Goal: Task Accomplishment & Management: Manage account settings

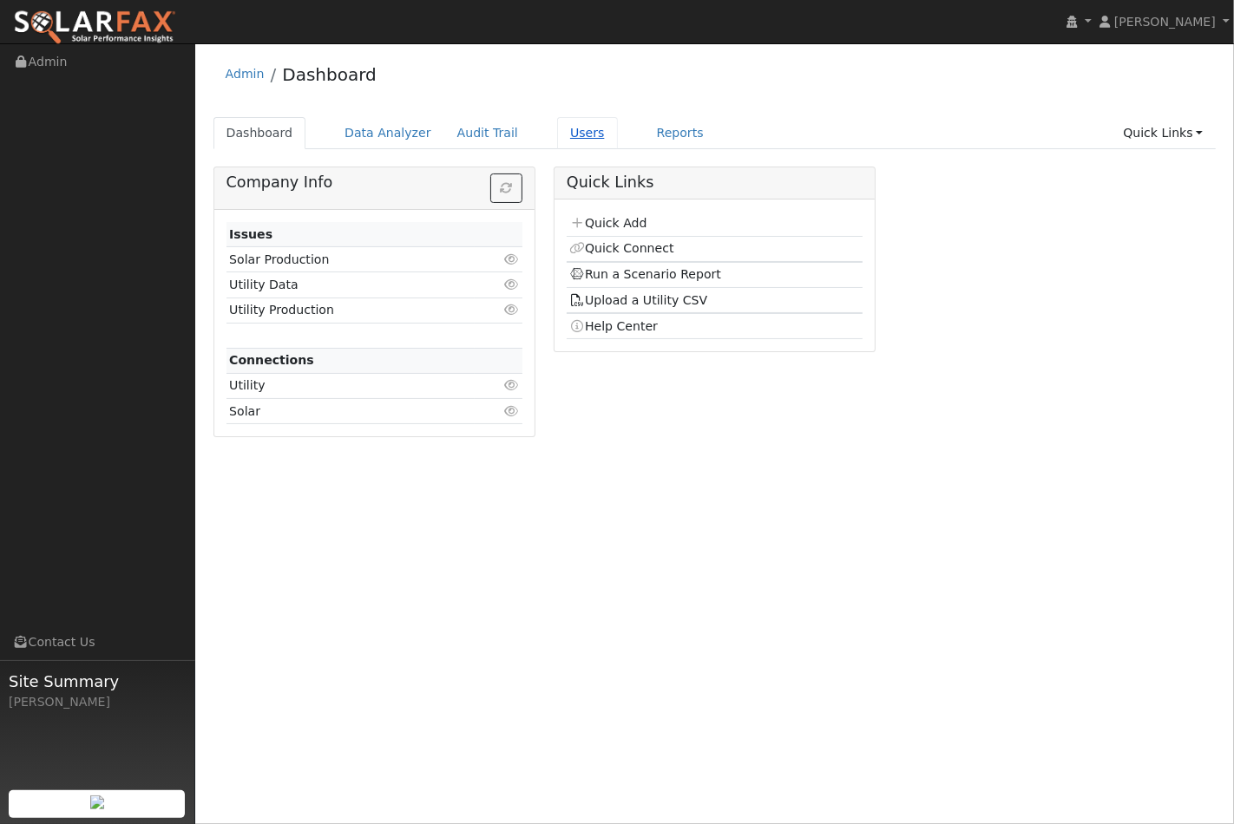
click at [557, 130] on link "Users" at bounding box center [587, 133] width 61 height 32
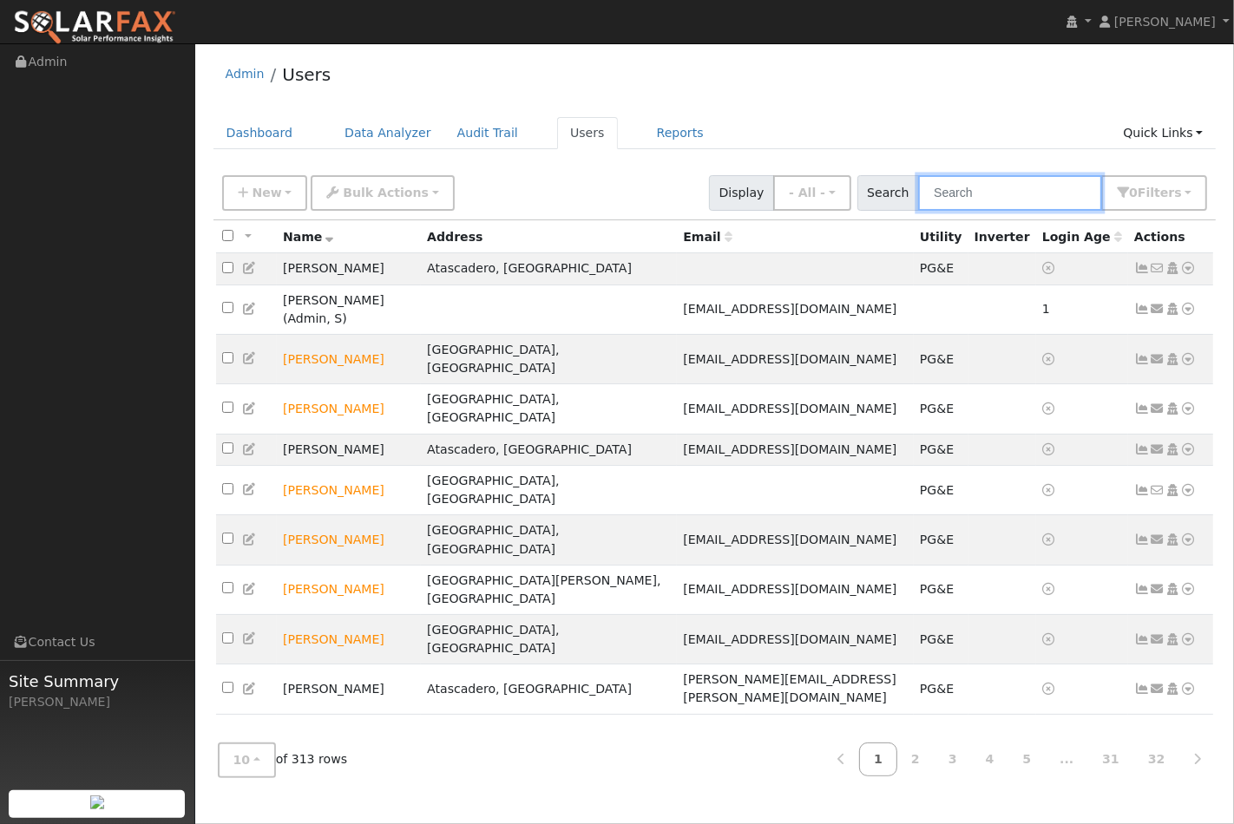
click at [989, 202] on input "text" at bounding box center [1010, 193] width 184 height 36
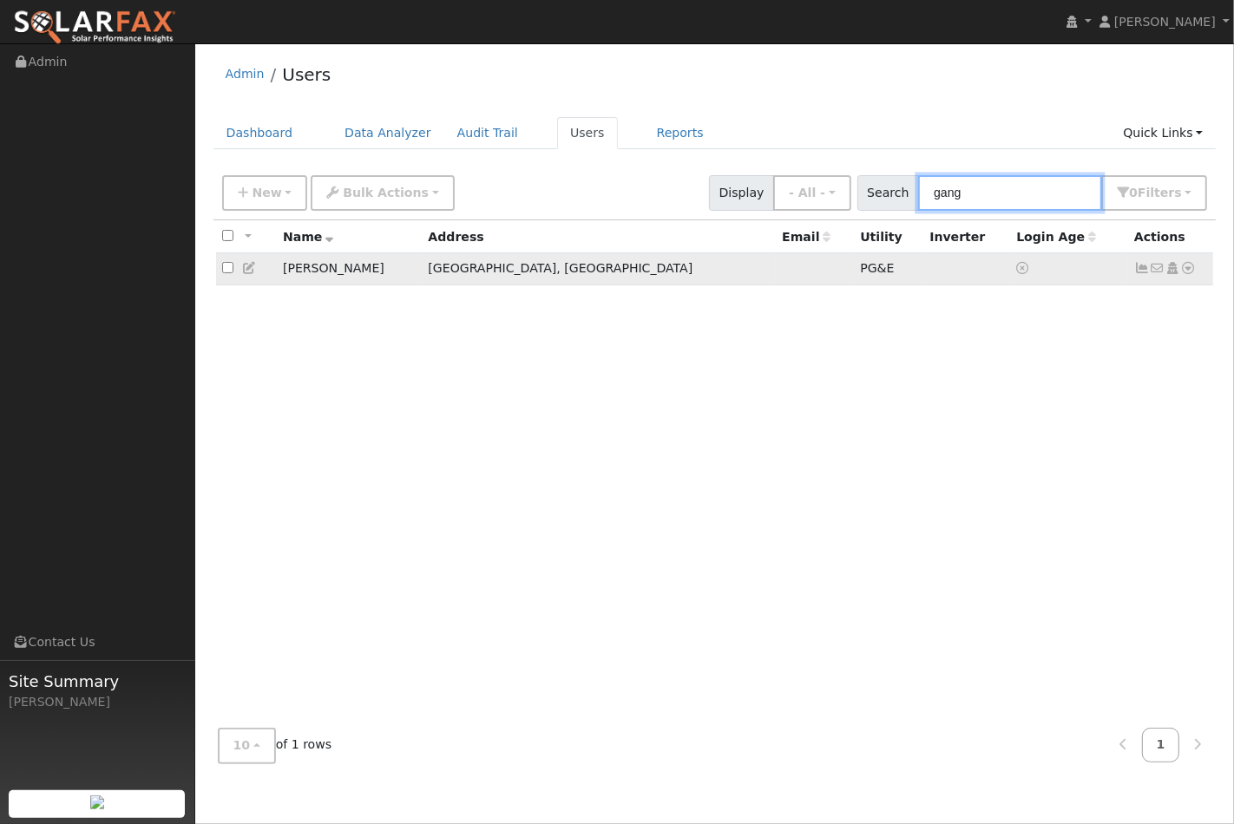
type input "gang"
click at [249, 271] on icon at bounding box center [250, 268] width 16 height 12
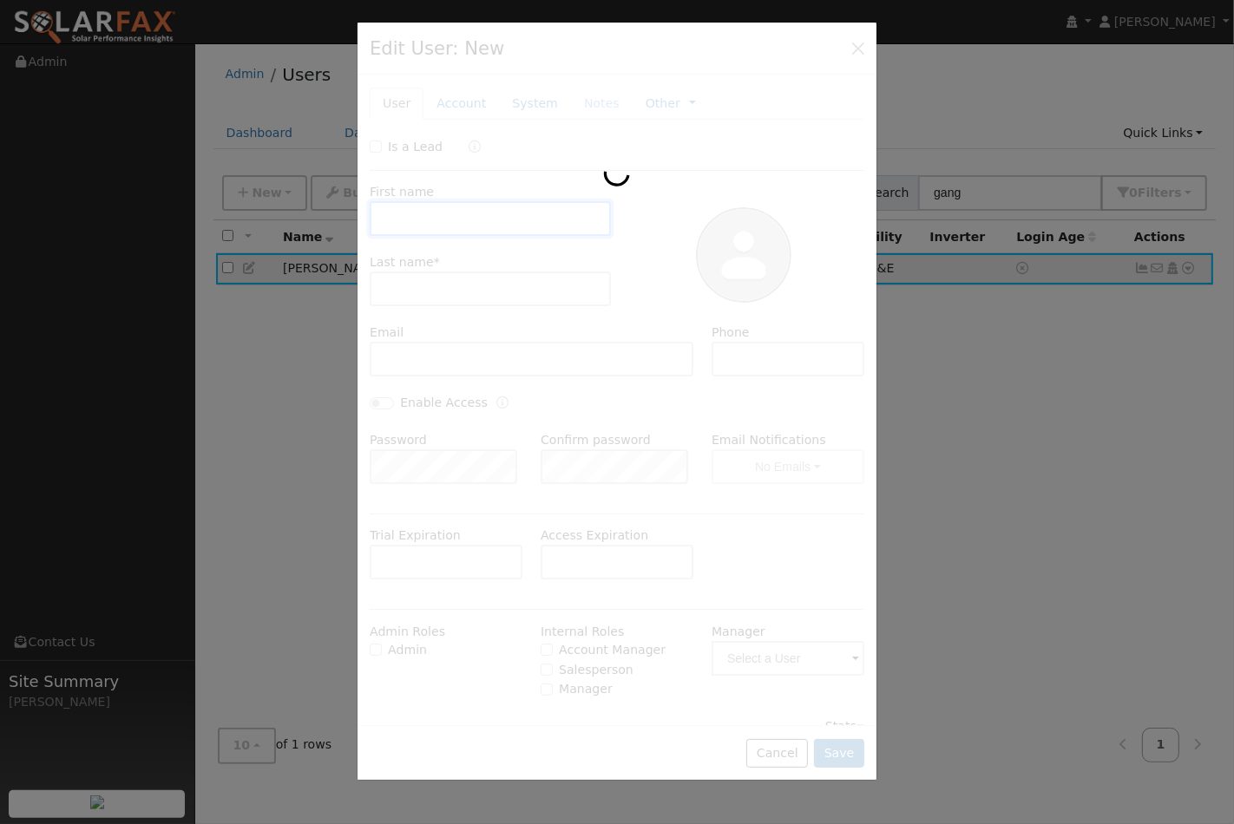
type input "[PERSON_NAME]"
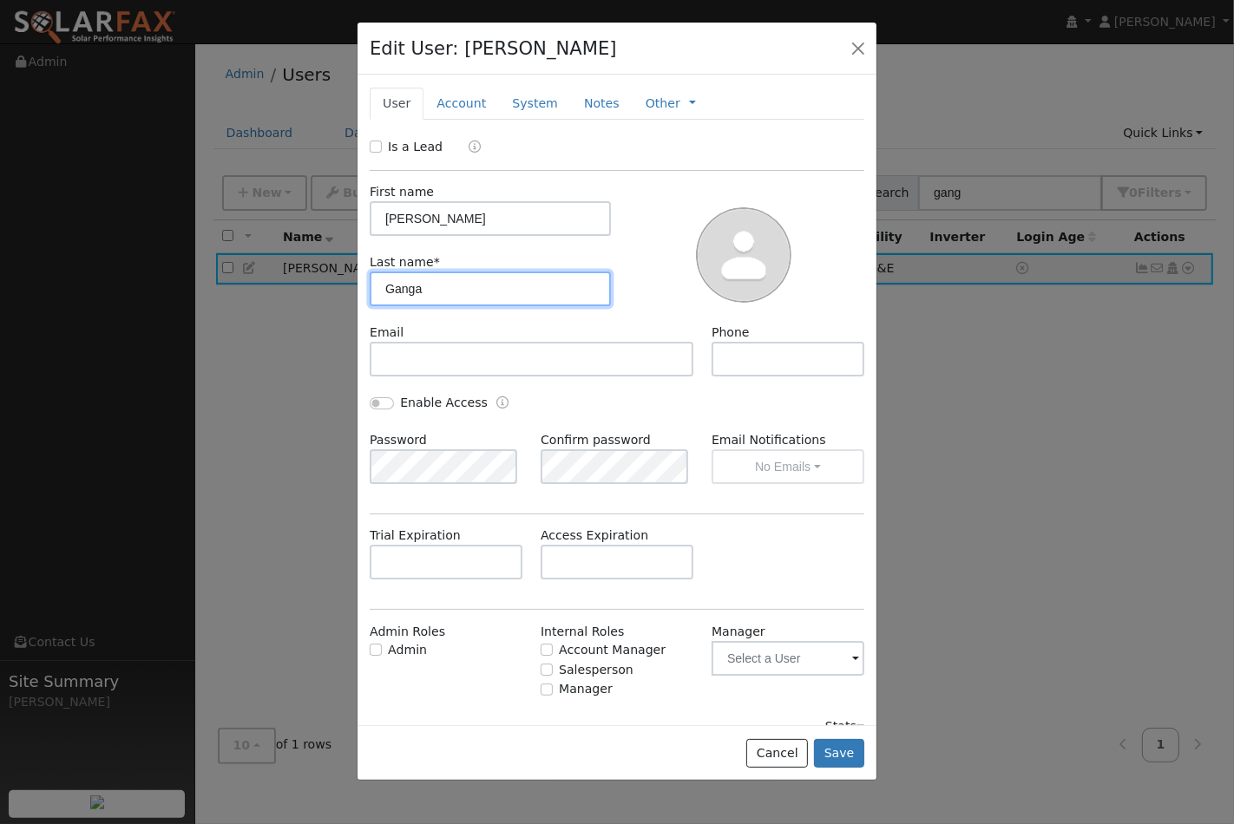
click at [461, 292] on input "Ganga" at bounding box center [490, 289] width 241 height 35
type input "[PERSON_NAME]"
click at [849, 761] on button "Save" at bounding box center [839, 754] width 50 height 30
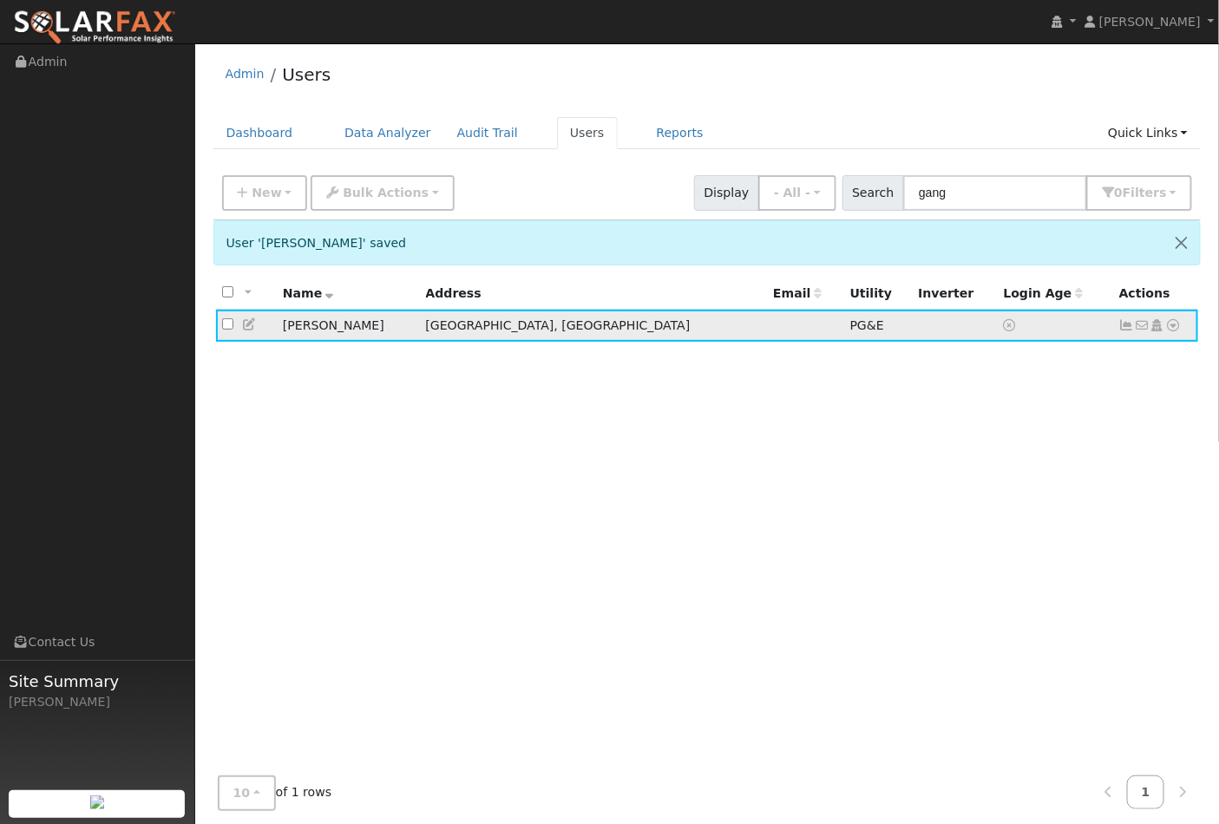
click at [1175, 326] on icon at bounding box center [1174, 325] width 16 height 12
click at [990, 393] on div "All None All on page None on page Name Address Email Utility Inverter Login Age…" at bounding box center [707, 525] width 988 height 495
